Goal: Find contact information: Find contact information

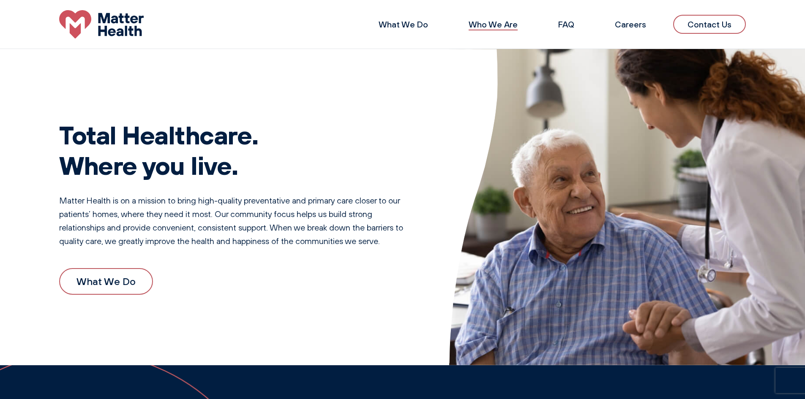
click at [500, 23] on link "Who We Are" at bounding box center [493, 24] width 49 height 11
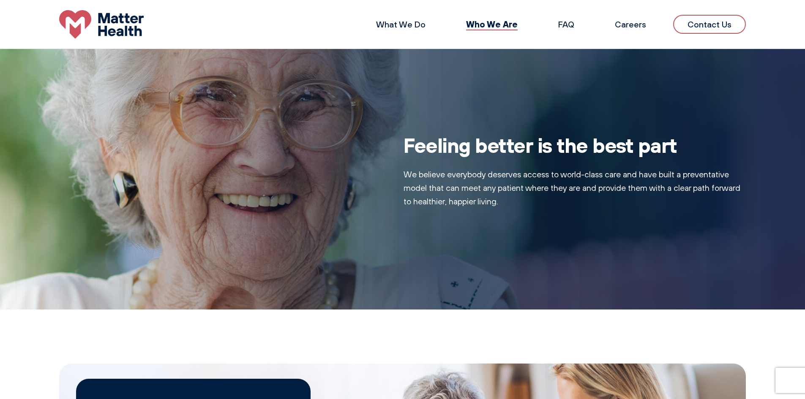
scroll to position [510, 0]
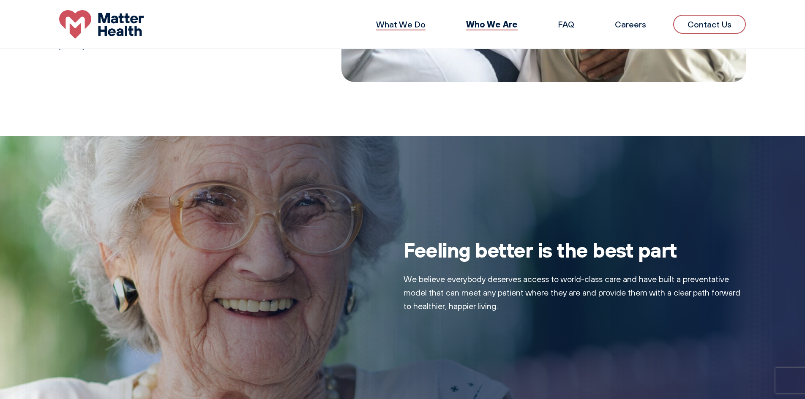
click at [396, 21] on link "What We Do" at bounding box center [400, 24] width 49 height 11
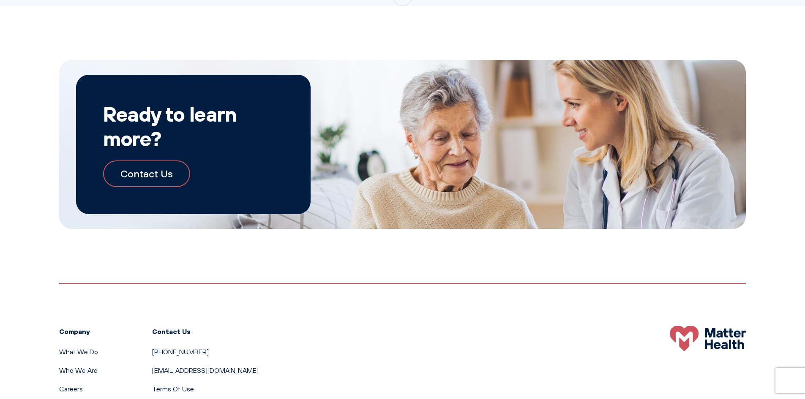
scroll to position [916, 0]
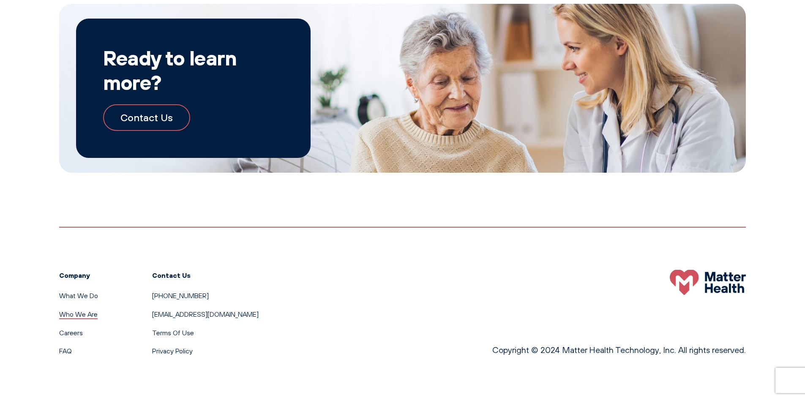
click at [88, 312] on link "Who We Are" at bounding box center [78, 314] width 38 height 8
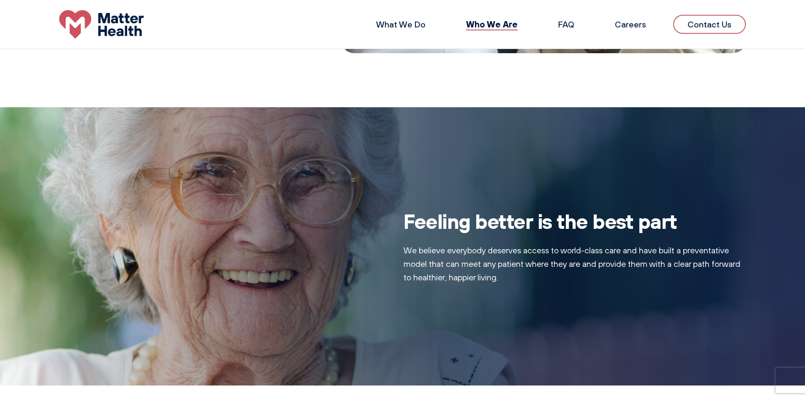
scroll to position [507, 0]
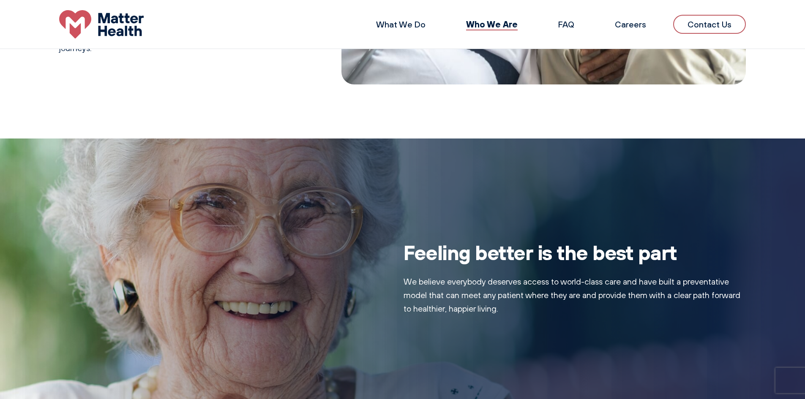
click at [713, 24] on link "Contact Us" at bounding box center [709, 24] width 73 height 19
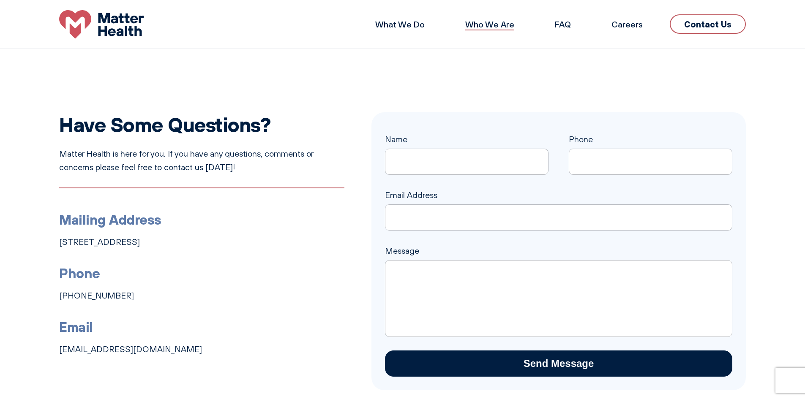
click at [493, 23] on link "Who We Are" at bounding box center [489, 24] width 49 height 11
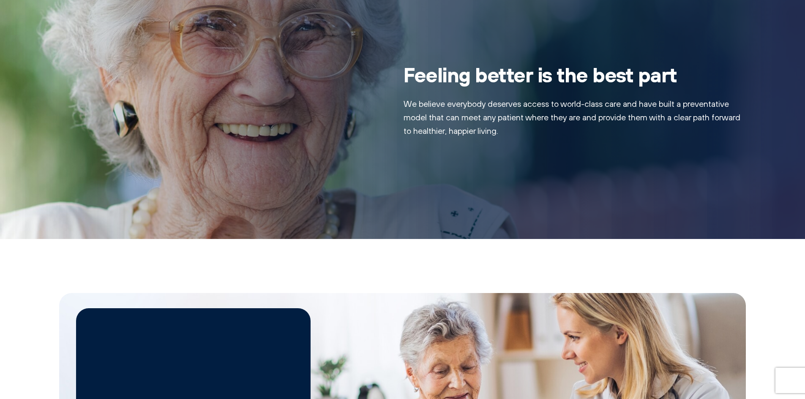
scroll to position [803, 0]
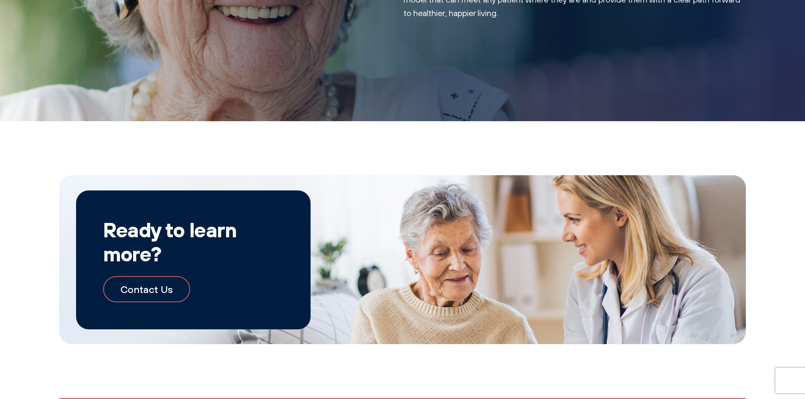
click at [116, 288] on link "Contact Us" at bounding box center [146, 289] width 87 height 26
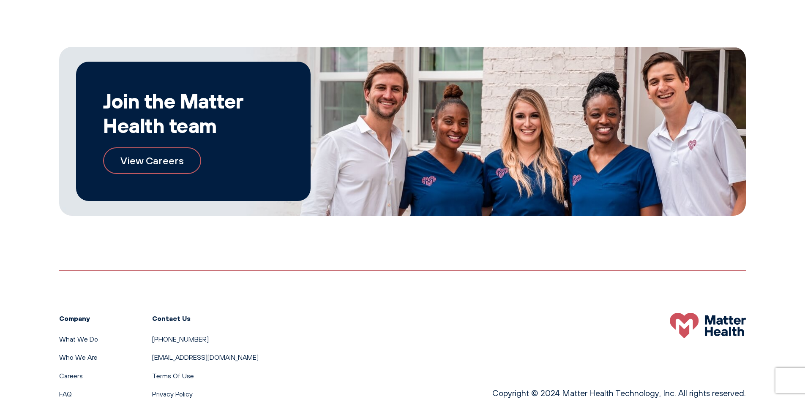
scroll to position [504, 0]
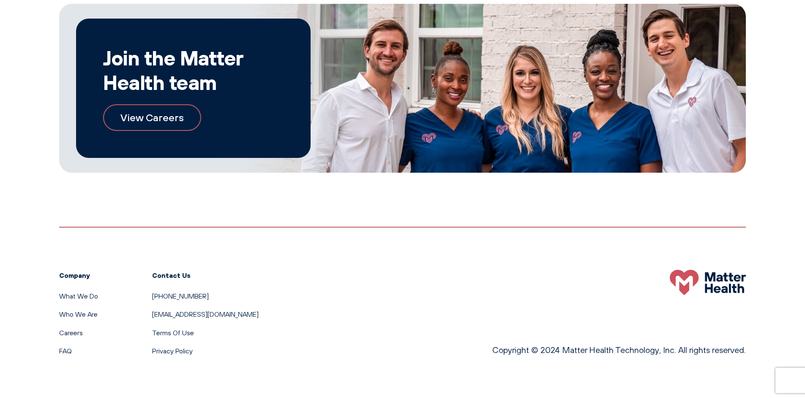
click at [140, 117] on link "View Careers" at bounding box center [152, 117] width 98 height 26
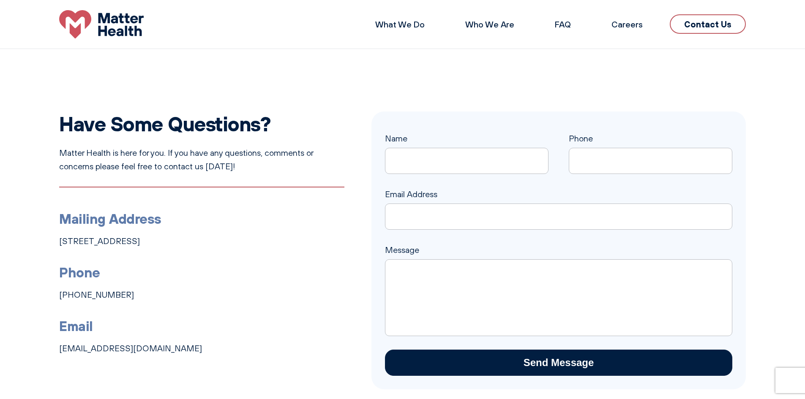
scroll to position [0, 0]
